Goal: Information Seeking & Learning: Learn about a topic

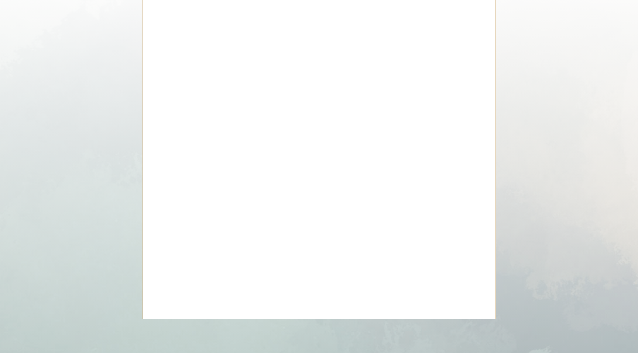
scroll to position [2926, 0]
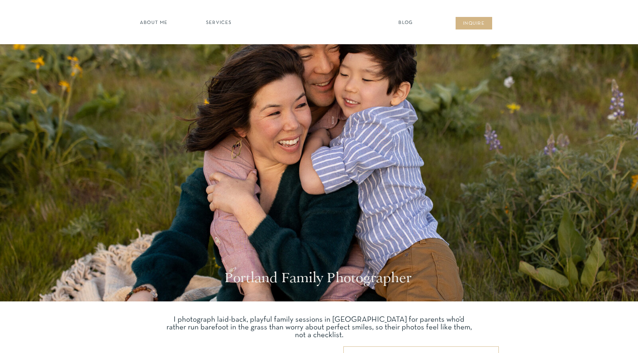
scroll to position [2926, 0]
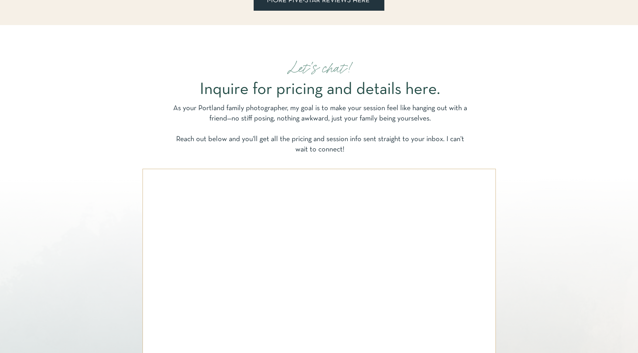
scroll to position [2547, 0]
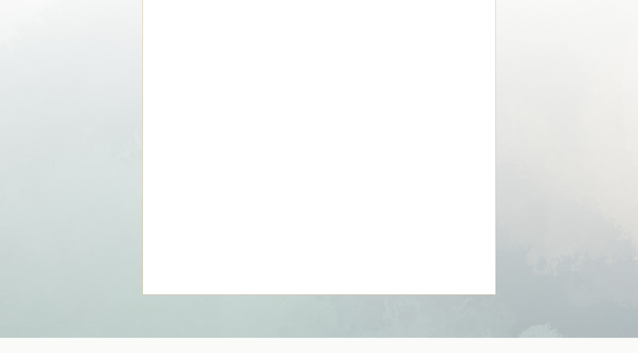
scroll to position [2948, 0]
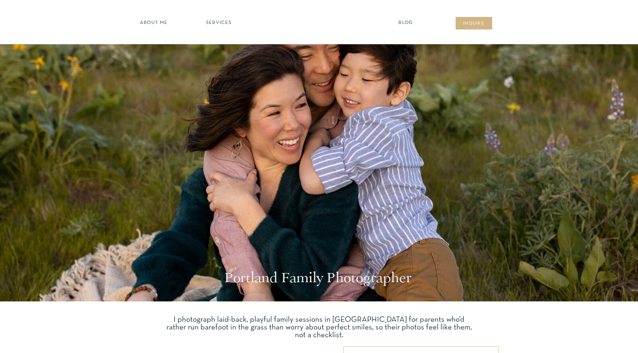
scroll to position [2948, 0]
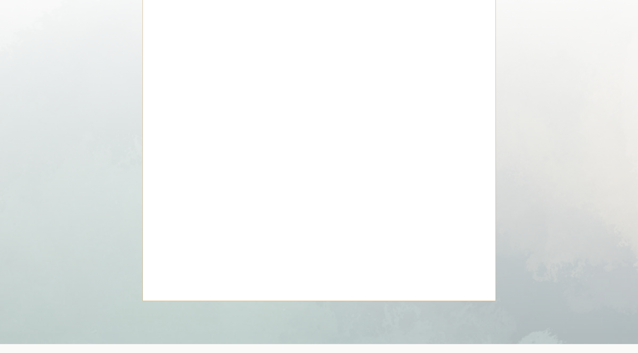
click at [124, 161] on div at bounding box center [319, 138] width 638 height 391
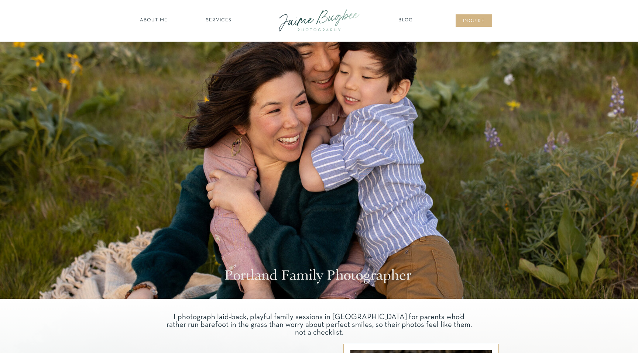
scroll to position [0, 0]
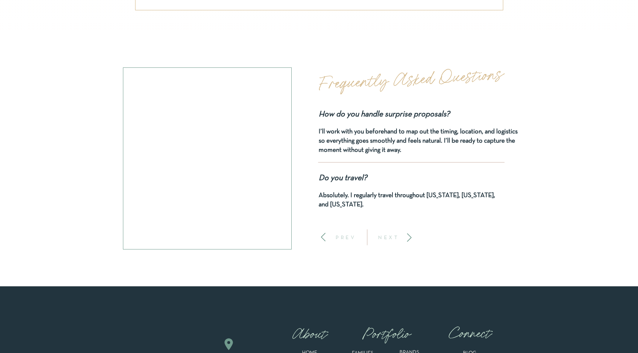
scroll to position [2439, 0]
